Goal: Task Accomplishment & Management: Complete application form

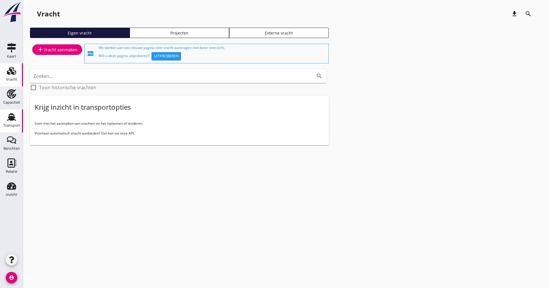
click at [8, 114] on icon "Transport" at bounding box center [11, 116] width 9 height 9
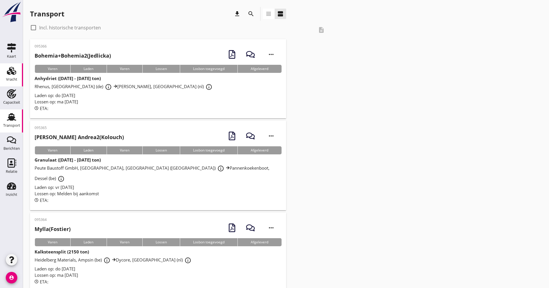
click at [10, 77] on div "Vracht" at bounding box center [11, 80] width 11 height 8
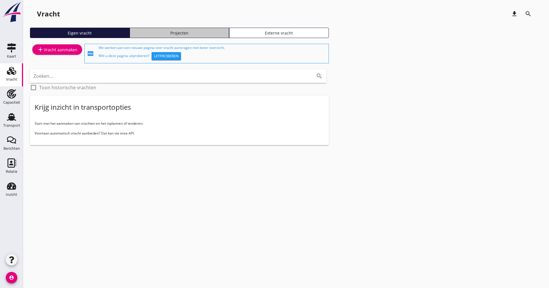
click at [179, 33] on div "Projecten" at bounding box center [179, 33] width 95 height 6
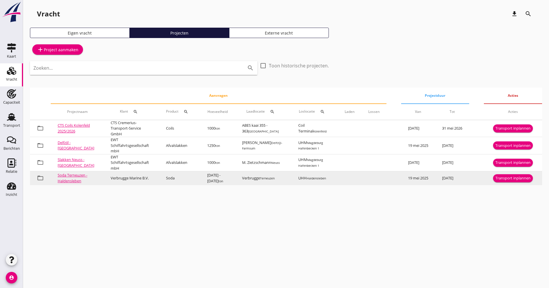
click at [505, 180] on div "Transport inplannen" at bounding box center [513, 179] width 35 height 6
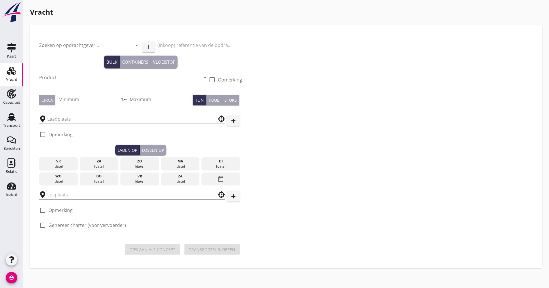
type input "Verbrugge Marine B.V."
type input "Soda (8130)"
type input "1000"
type input "2000"
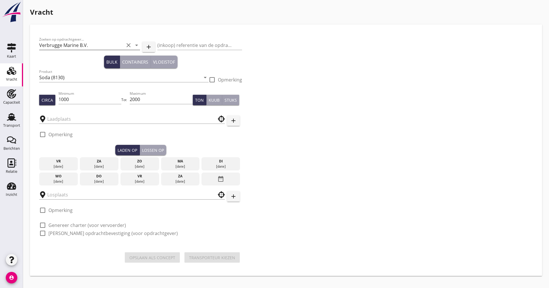
type input "Verbrugge"
type input "UHH"
checkbox input "true"
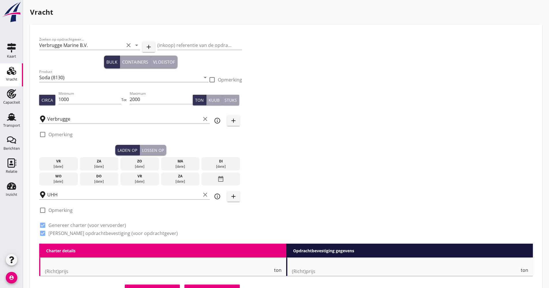
checkbox input "false"
radio input "false"
checkbox input "true"
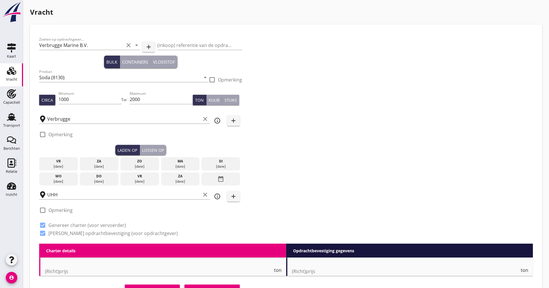
checkbox input "true"
type input "48"
type input "2"
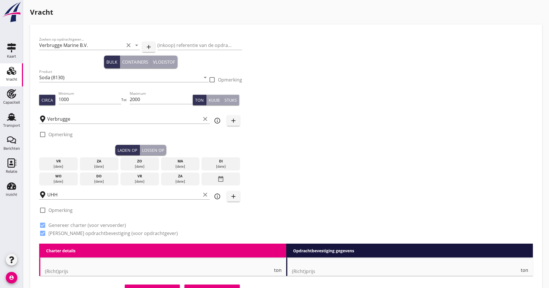
type input "13"
checkbox input "false"
radio input "false"
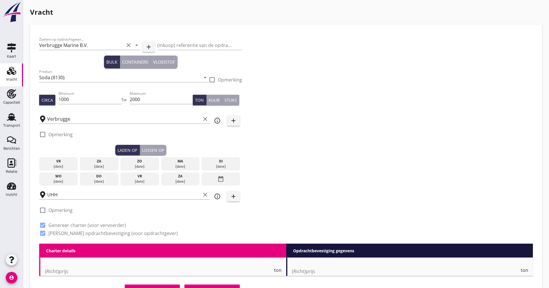
checkbox input "true"
type input "48"
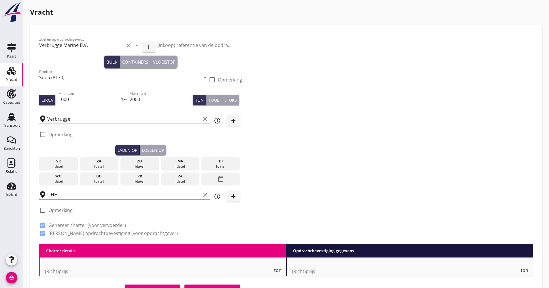
type input "2"
type input "21"
drag, startPoint x: 79, startPoint y: 100, endPoint x: 48, endPoint y: 100, distance: 31.4
click at [48, 100] on div "Circa Minimum 1000 Tot Maximum 2000 Ton Kuub Stuks" at bounding box center [140, 100] width 203 height 20
type input "850"
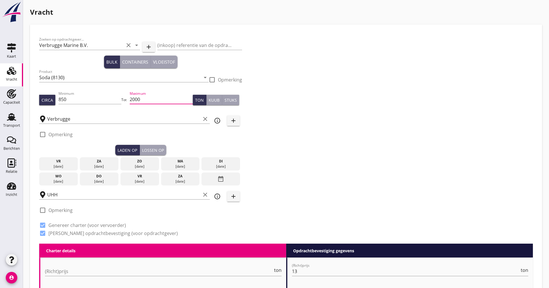
drag, startPoint x: 157, startPoint y: 96, endPoint x: 121, endPoint y: 97, distance: 36.9
click at [121, 97] on div "Circa Minimum 850 Tot Maximum 2000 Ton Kuub Stuks" at bounding box center [140, 100] width 203 height 20
drag, startPoint x: 143, startPoint y: 179, endPoint x: 138, endPoint y: 178, distance: 4.7
click at [143, 179] on div "vr" at bounding box center [140, 176] width 36 height 5
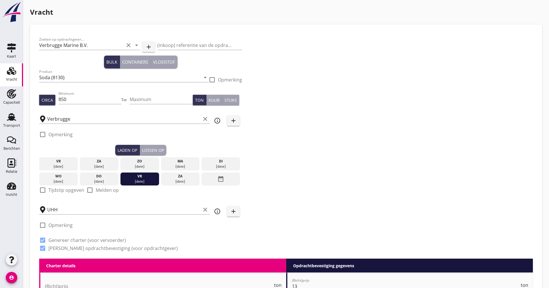
click at [53, 189] on label "Tijdstip opgeven" at bounding box center [66, 190] width 36 height 6
checkbox input "true"
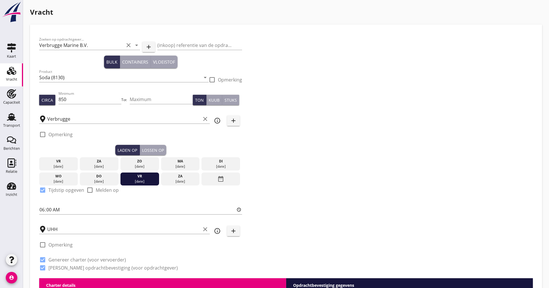
click at [142, 150] on button "Lossen op" at bounding box center [153, 150] width 27 height 10
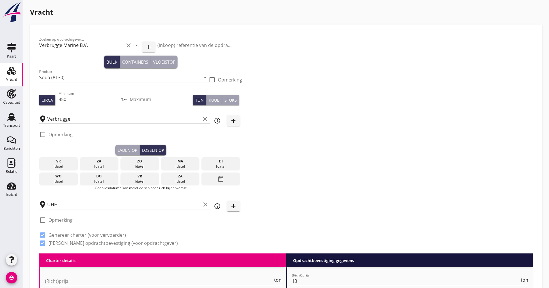
click at [211, 176] on div "date_range" at bounding box center [221, 179] width 39 height 13
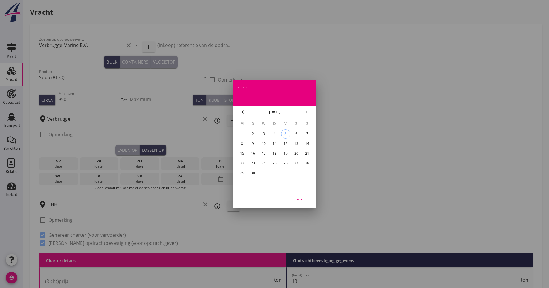
click at [286, 151] on div "19" at bounding box center [285, 153] width 9 height 9
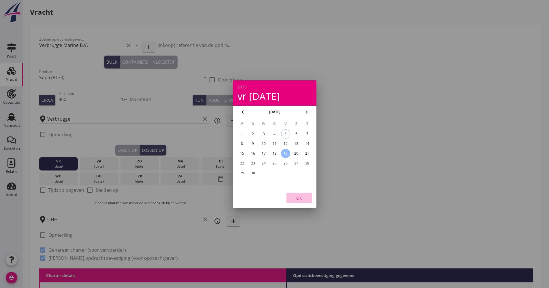
click at [300, 196] on div "OK" at bounding box center [299, 198] width 16 height 6
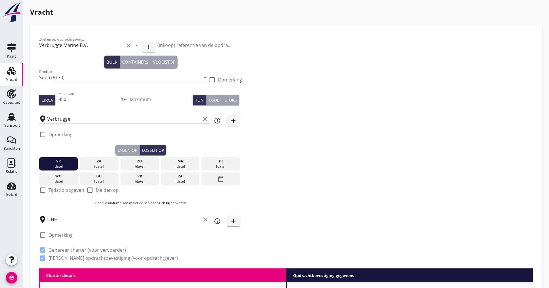
drag, startPoint x: 66, startPoint y: 192, endPoint x: 70, endPoint y: 187, distance: 7.4
click at [66, 192] on label "Tijdstip opgeven" at bounding box center [66, 190] width 36 height 6
checkbox input "true"
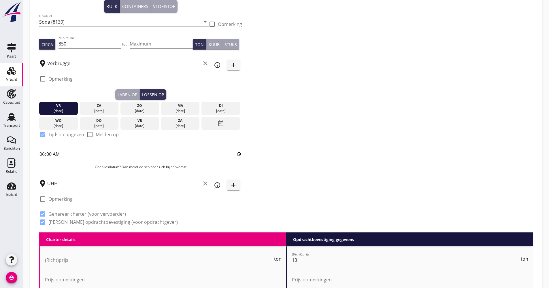
scroll to position [115, 0]
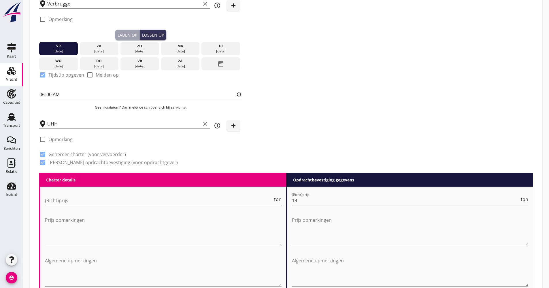
click at [70, 203] on input "(Richt)prijs" at bounding box center [159, 200] width 228 height 9
drag, startPoint x: 298, startPoint y: 203, endPoint x: 286, endPoint y: 203, distance: 11.8
type input "12.75"
drag, startPoint x: 299, startPoint y: 202, endPoint x: 287, endPoint y: 203, distance: 12.5
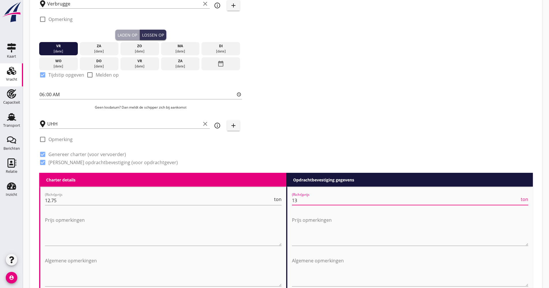
type input "14.65"
drag, startPoint x: 380, startPoint y: 112, endPoint x: 364, endPoint y: 111, distance: 16.7
click at [379, 113] on div "Zoeken op opdrachtgever... [PERSON_NAME] Marine B.V. clear arrow_drop_down add …" at bounding box center [286, 45] width 499 height 255
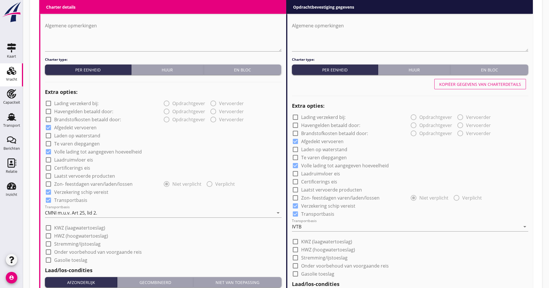
scroll to position [404, 0]
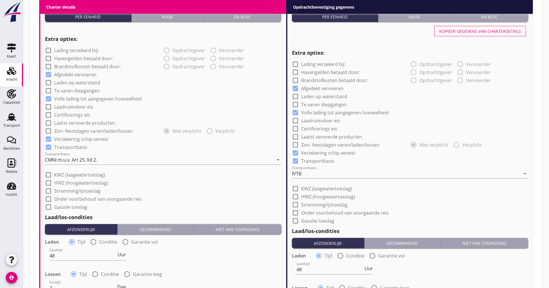
click at [83, 125] on label "Laatst vervoerde producten" at bounding box center [84, 123] width 61 height 6
checkbox input "true"
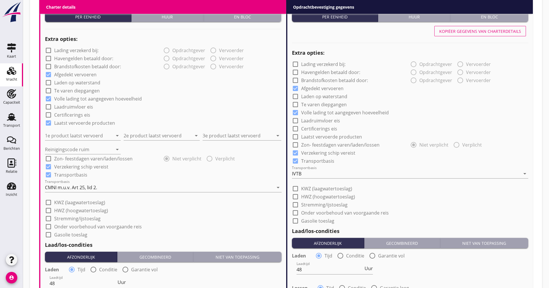
click at [78, 130] on div "1e product laatst vervoerd arrow_drop_down" at bounding box center [83, 134] width 76 height 13
click at [74, 134] on input "1e product laatst vervoerd" at bounding box center [79, 135] width 68 height 9
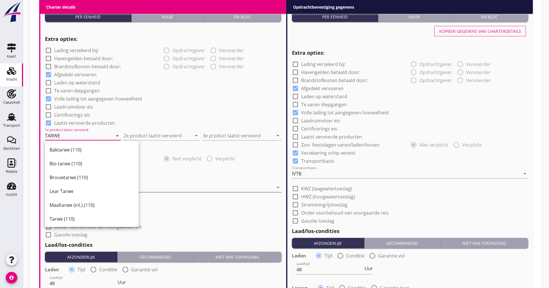
click at [78, 216] on div "Tarwe (110)" at bounding box center [92, 219] width 85 height 7
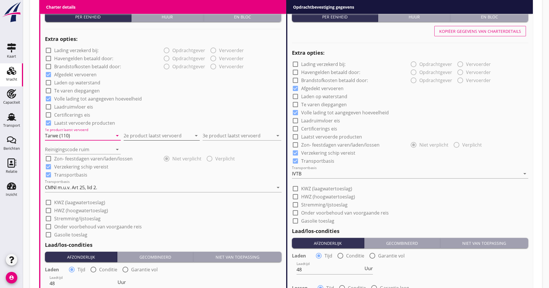
type input "Tarwe (110)"
click at [135, 138] on input "2e product laatst vervoerd" at bounding box center [158, 135] width 68 height 9
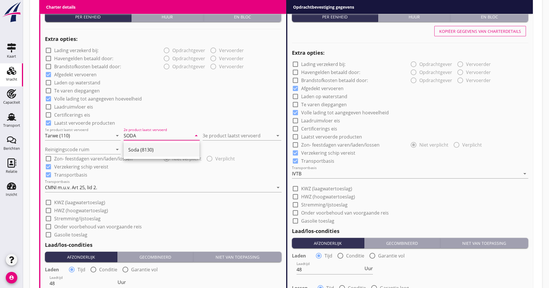
click at [138, 145] on div "Soda (8130)" at bounding box center [161, 150] width 67 height 14
type input "Soda (8130)"
click at [229, 134] on input "3e product laatst vervoerd" at bounding box center [238, 135] width 71 height 9
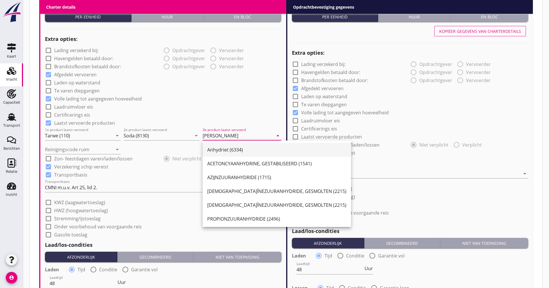
click at [221, 145] on div "Anhydriet (6334)" at bounding box center [276, 150] width 139 height 14
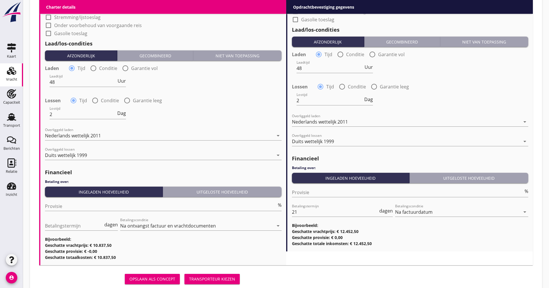
scroll to position [606, 0]
type input "Anhydriet (6334)"
click at [89, 208] on input "Provisie" at bounding box center [161, 206] width 232 height 9
click at [63, 221] on div "Betalingstermijn dagen" at bounding box center [81, 227] width 73 height 18
click at [67, 227] on input "Betalingstermijn" at bounding box center [74, 225] width 58 height 9
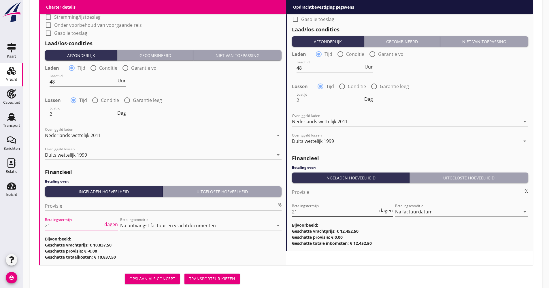
type input "21"
click at [323, 210] on input "21" at bounding box center [335, 211] width 87 height 9
click at [338, 241] on h3 "Geschatte totale inkomsten: € 12.452,50" at bounding box center [410, 244] width 237 height 6
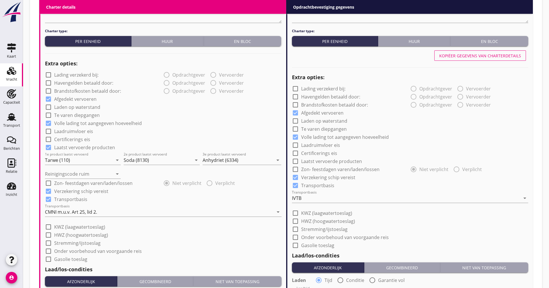
scroll to position [375, 0]
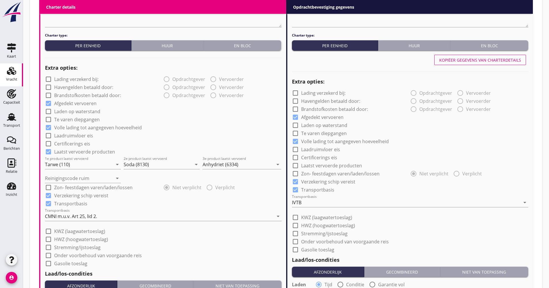
click at [471, 56] on button "Kopiëer gegevens van charterdetails" at bounding box center [481, 60] width 92 height 10
checkbox input "true"
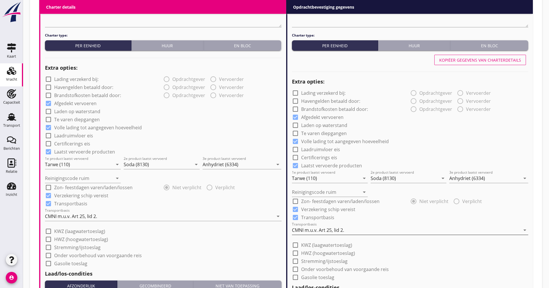
click at [322, 227] on div "CMNI m.u.v. Art 25, lid 2." at bounding box center [406, 230] width 229 height 9
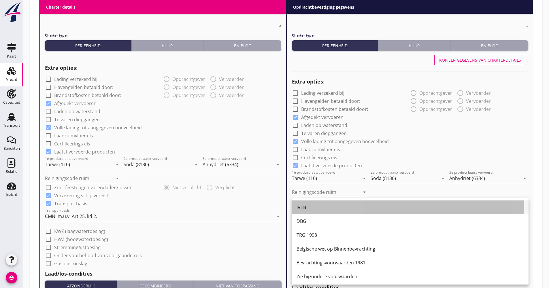
click at [317, 210] on div "IVTB" at bounding box center [411, 207] width 228 height 7
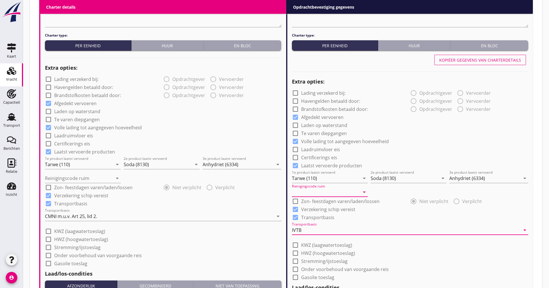
click at [327, 194] on input "Reinigingscode ruim" at bounding box center [326, 192] width 68 height 9
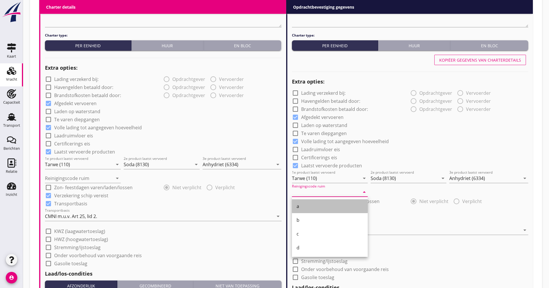
click at [319, 206] on div "a" at bounding box center [330, 206] width 67 height 7
type input "a"
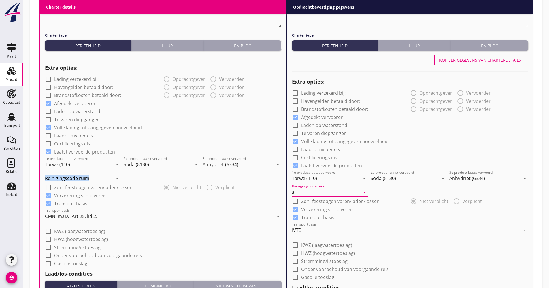
drag, startPoint x: 79, startPoint y: 170, endPoint x: 76, endPoint y: 174, distance: 4.3
click at [76, 174] on div "Reinigingscode ruim arrow_drop_down" at bounding box center [84, 176] width 79 height 14
drag, startPoint x: 76, startPoint y: 174, endPoint x: 73, endPoint y: 178, distance: 5.5
click at [75, 176] on input "Reinigingscode ruim" at bounding box center [79, 178] width 68 height 9
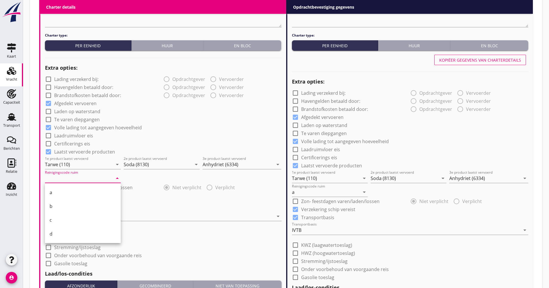
click at [59, 190] on div "a" at bounding box center [83, 192] width 67 height 7
type input "a"
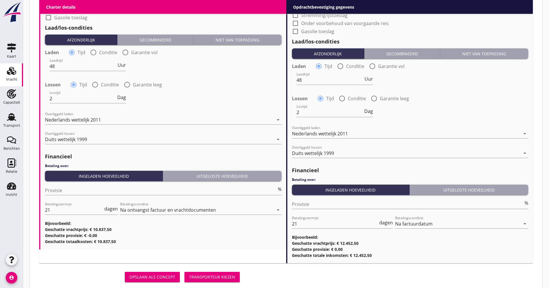
scroll to position [636, 0]
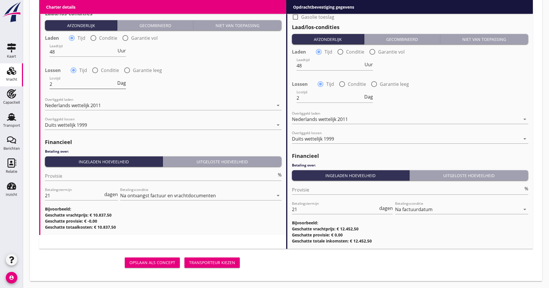
click at [121, 84] on span "Dag" at bounding box center [121, 83] width 9 height 5
click at [121, 84] on span "Dienst" at bounding box center [119, 83] width 14 height 5
drag, startPoint x: 75, startPoint y: 87, endPoint x: 10, endPoint y: 94, distance: 65.5
type input "48"
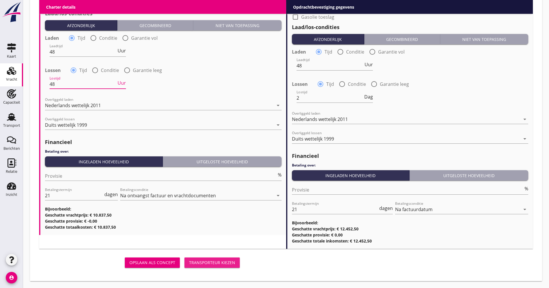
click at [226, 266] on button "Transporteur kiezen" at bounding box center [212, 263] width 55 height 10
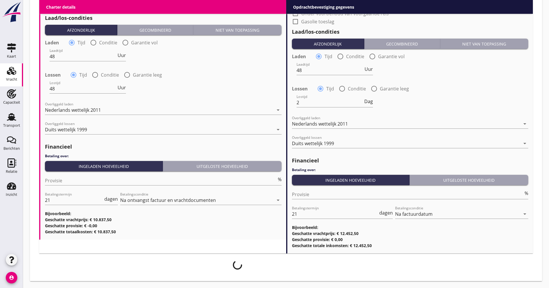
scroll to position [631, 0]
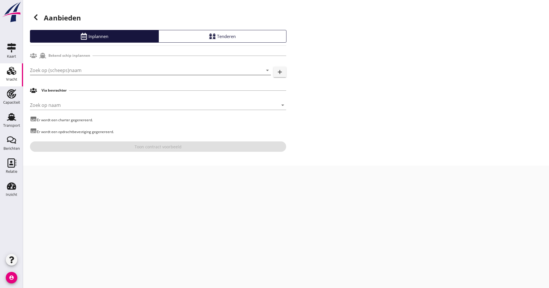
click at [66, 73] on input "Zoek op (scheeps)naam" at bounding box center [142, 70] width 225 height 9
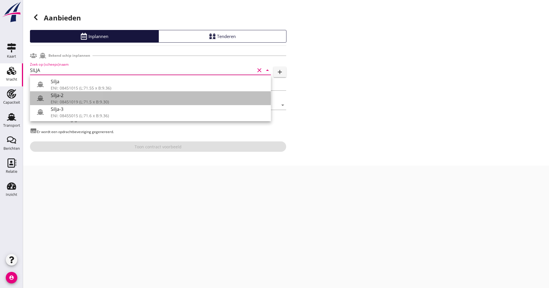
click at [67, 93] on div "Silja-2" at bounding box center [159, 95] width 216 height 7
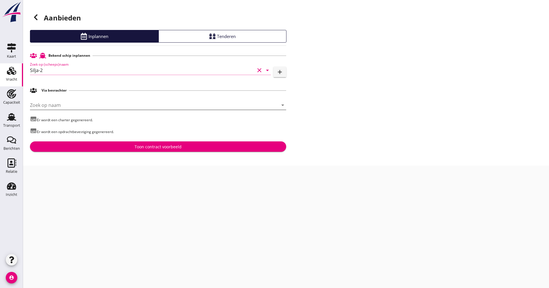
type input "Silja-2"
click at [69, 106] on input "Zoek op naam" at bounding box center [150, 105] width 240 height 9
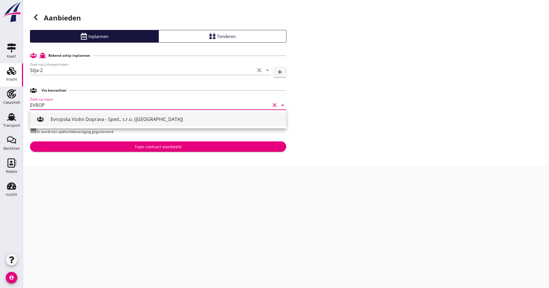
click at [71, 121] on div "Evropska Vodni Doprava - Sped., s.r.o. ([GEOGRAPHIC_DATA])" at bounding box center [166, 119] width 231 height 7
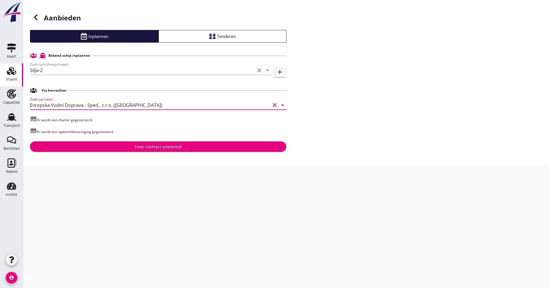
type input "Evropska Vodni Doprava - Sped., s.r.o. ([GEOGRAPHIC_DATA])"
click at [89, 143] on button "Toon contract voorbeeld" at bounding box center [158, 147] width 256 height 10
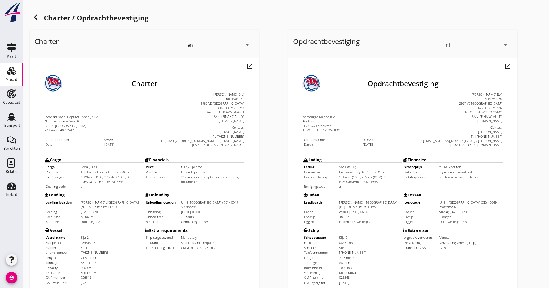
click at [222, 47] on div "en" at bounding box center [214, 44] width 55 height 9
click at [201, 72] on div "de" at bounding box center [219, 67] width 61 height 12
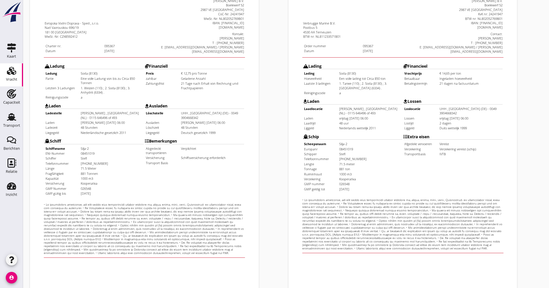
scroll to position [139, 0]
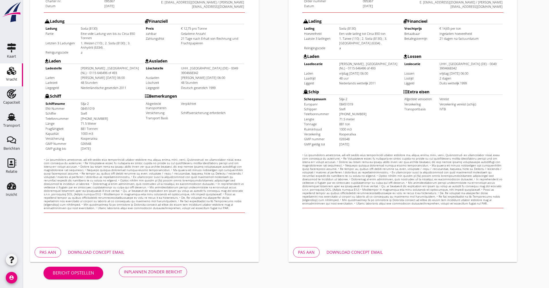
drag, startPoint x: 358, startPoint y: 254, endPoint x: 365, endPoint y: 254, distance: 6.9
click at [358, 254] on div "Download concept email" at bounding box center [355, 252] width 56 height 6
click at [109, 251] on div "Download concept email" at bounding box center [96, 252] width 56 height 6
click at [137, 275] on div "Inplannen zonder bericht" at bounding box center [153, 272] width 58 height 6
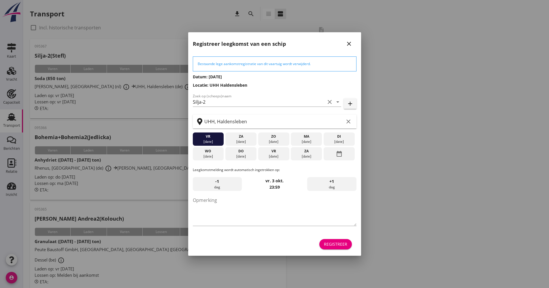
click at [324, 246] on button "Registreer" at bounding box center [336, 244] width 33 height 10
